Goal: Transaction & Acquisition: Download file/media

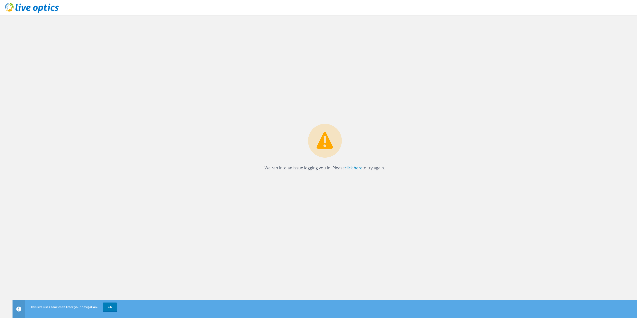
click at [350, 168] on link "click here" at bounding box center [354, 168] width 18 height 6
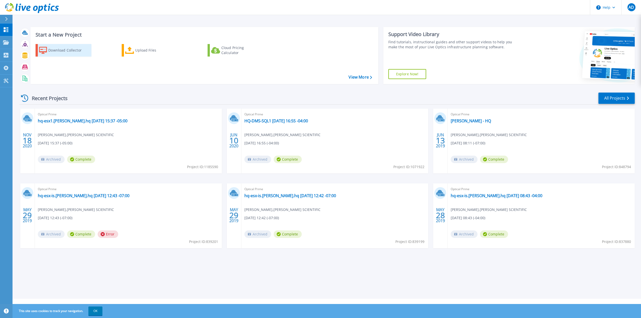
click at [57, 50] on div "Download Collector" at bounding box center [68, 50] width 40 height 10
click at [7, 55] on icon at bounding box center [6, 55] width 6 height 5
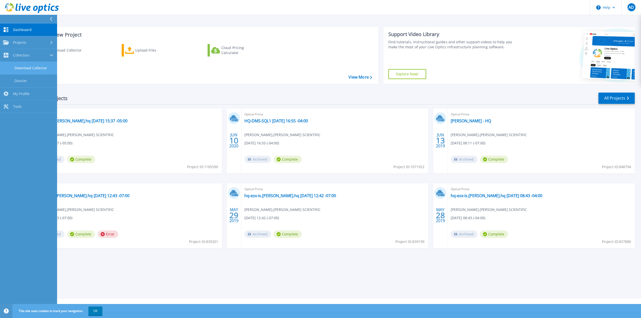
click at [36, 66] on link "Download Collector" at bounding box center [28, 68] width 57 height 13
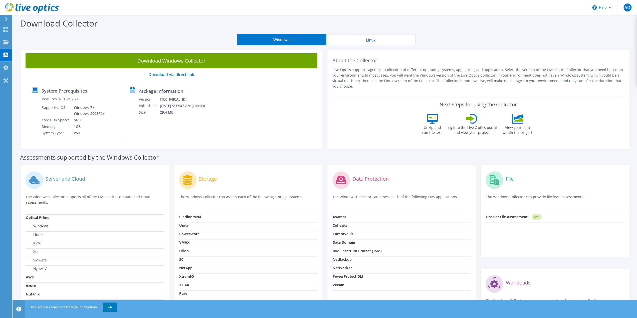
click at [356, 40] on button "Linux" at bounding box center [370, 39] width 89 height 11
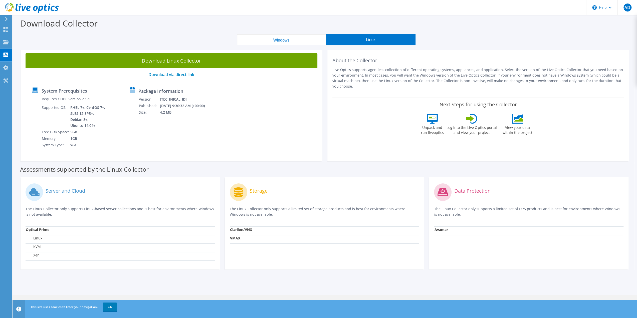
click at [291, 47] on section "Download Collector Windows Linux Download Windows Collector Download via direct…" at bounding box center [325, 155] width 624 height 280
click at [282, 40] on button "Windows" at bounding box center [281, 39] width 89 height 11
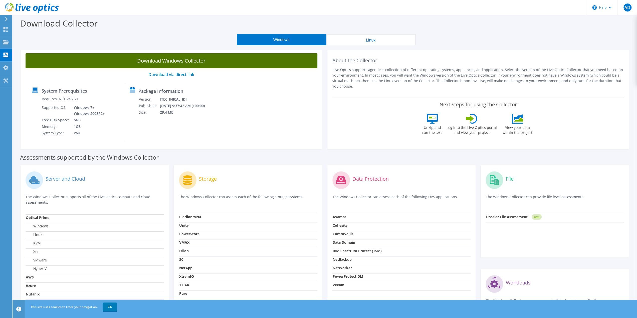
click at [183, 60] on link "Download Windows Collector" at bounding box center [172, 60] width 292 height 15
